Goal: Transaction & Acquisition: Purchase product/service

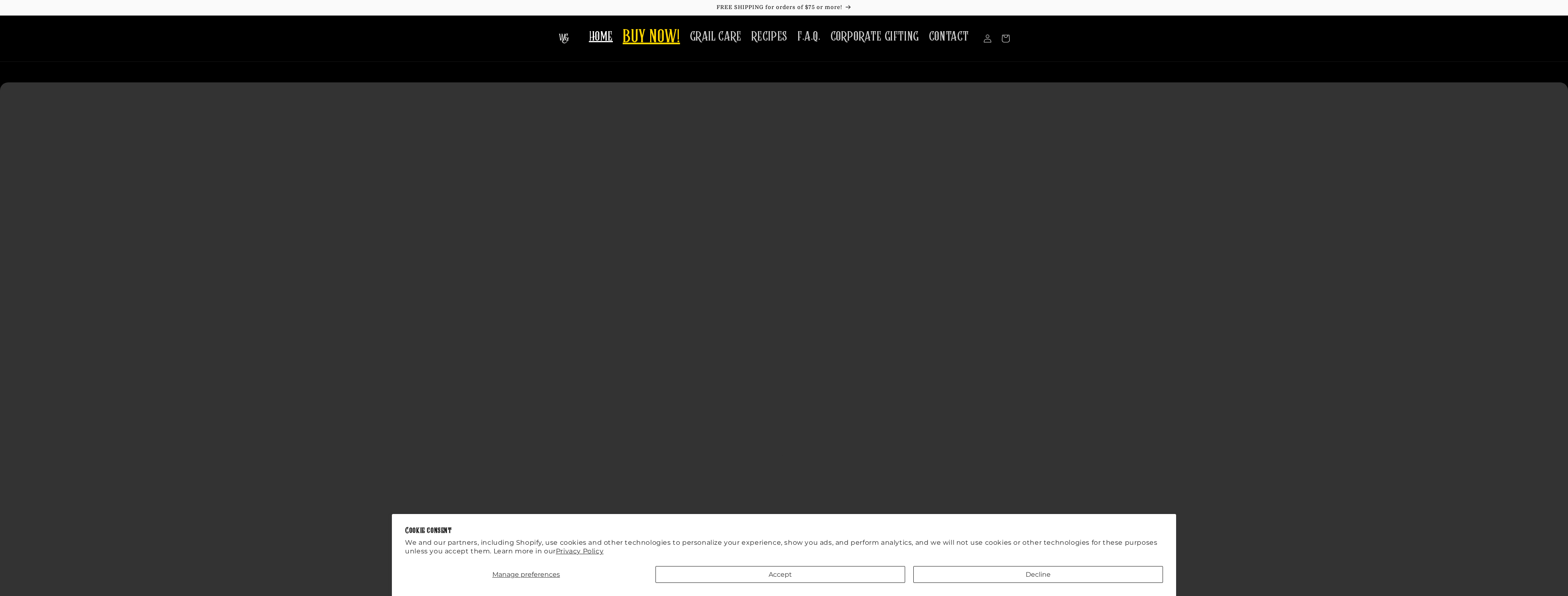
click at [661, 32] on span "BUY NOW!" at bounding box center [651, 37] width 57 height 23
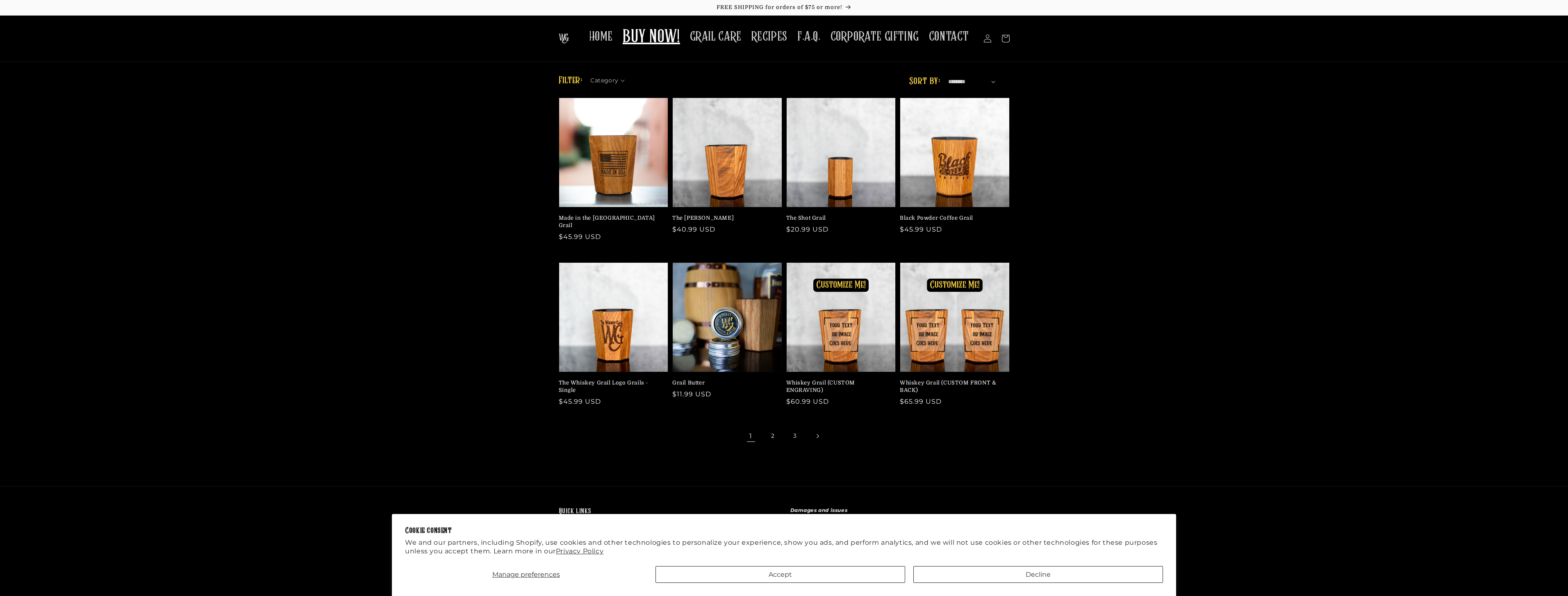
click at [817, 434] on icon "Next page" at bounding box center [817, 436] width 2 height 4
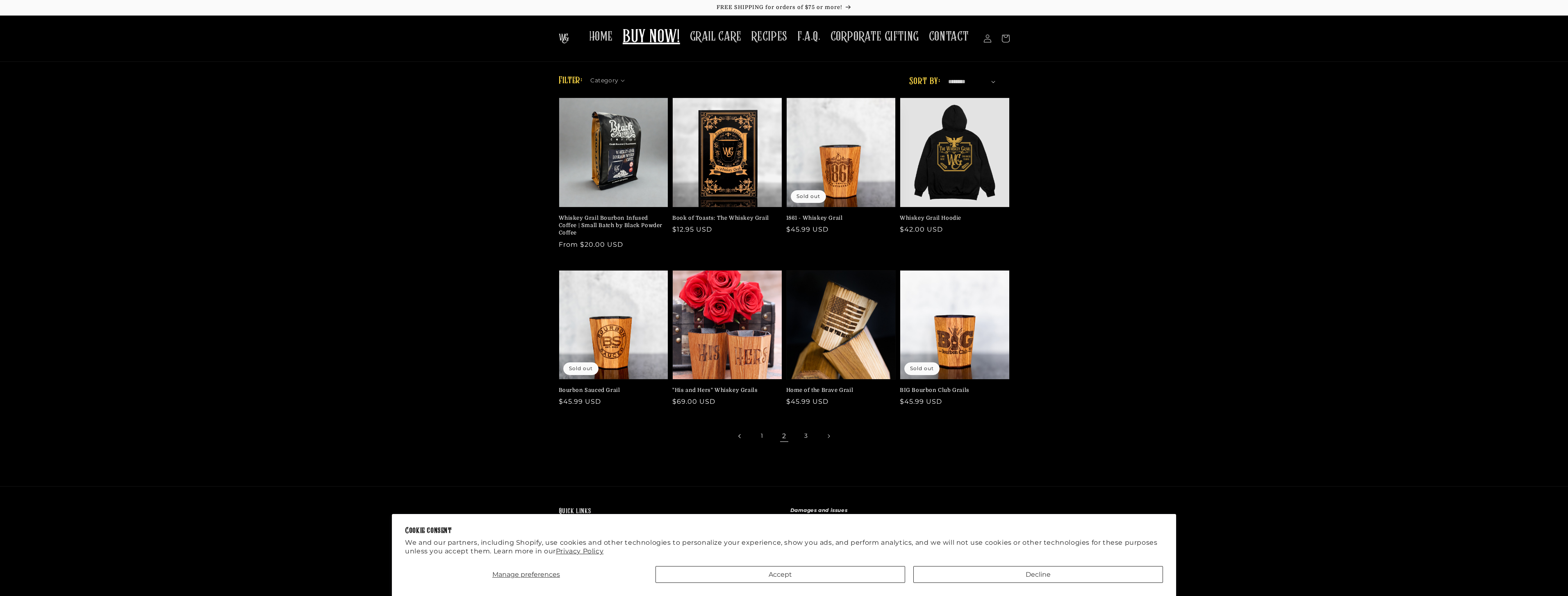
click at [738, 435] on icon "Previous page" at bounding box center [739, 436] width 2 height 4
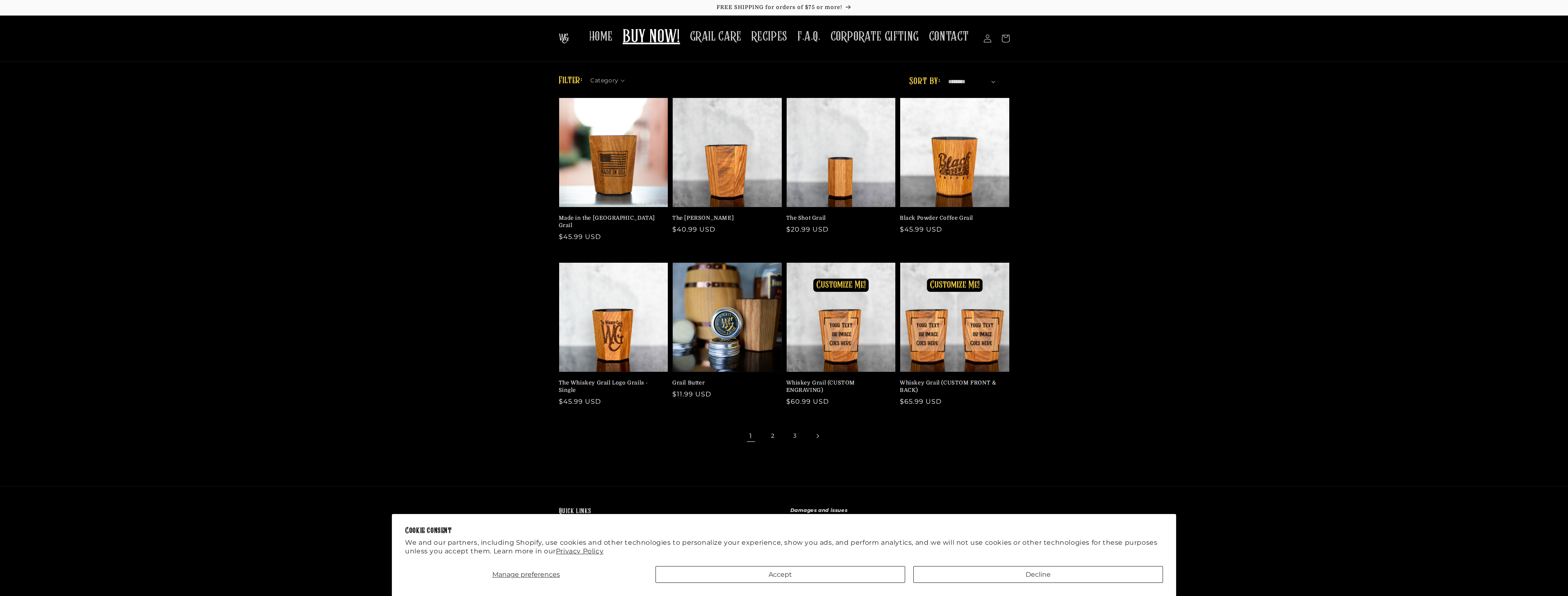
click at [812, 434] on link "Next page" at bounding box center [817, 436] width 18 height 18
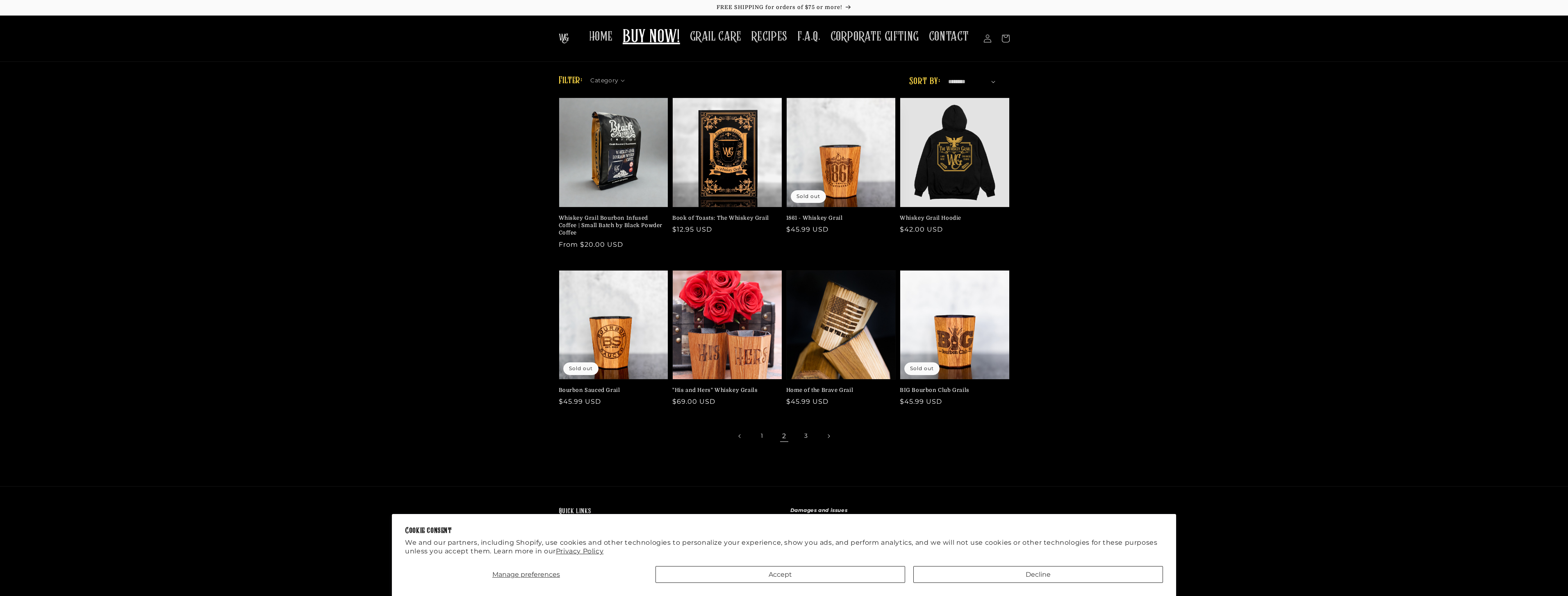
click at [794, 435] on ul "1 2 3" at bounding box center [784, 436] width 451 height 18
click at [810, 436] on link "3" at bounding box center [807, 436] width 18 height 18
